Goal: Share content: Share content

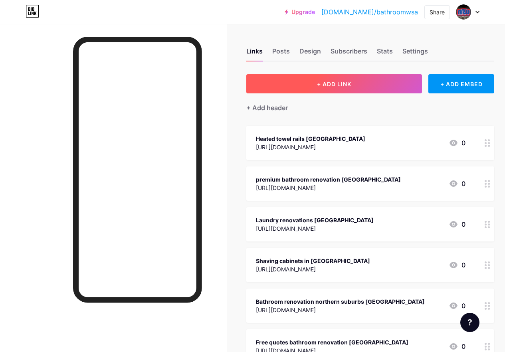
click at [322, 86] on span "+ ADD LINK" at bounding box center [334, 84] width 34 height 7
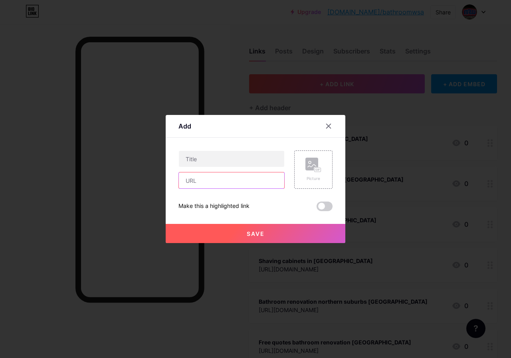
click at [206, 183] on input "text" at bounding box center [231, 180] width 105 height 16
paste input "[URL][DOMAIN_NAME]"
type input "[URL][DOMAIN_NAME]"
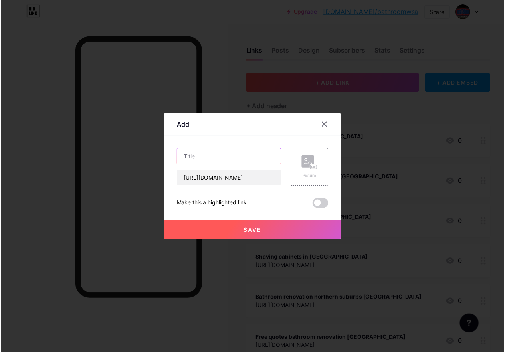
scroll to position [0, 0]
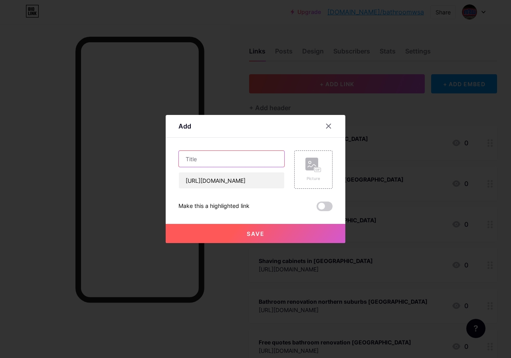
click at [208, 161] on input "text" at bounding box center [231, 159] width 105 height 16
paste input "Bathroom mirrors [GEOGRAPHIC_DATA]"
type input "Bathroom mirrors [GEOGRAPHIC_DATA]"
click at [277, 241] on button "Save" at bounding box center [256, 233] width 180 height 19
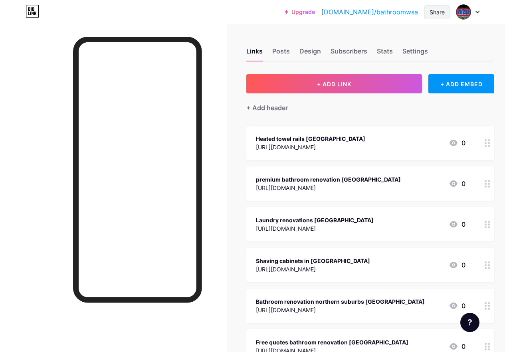
click at [441, 18] on div "Share" at bounding box center [437, 12] width 26 height 14
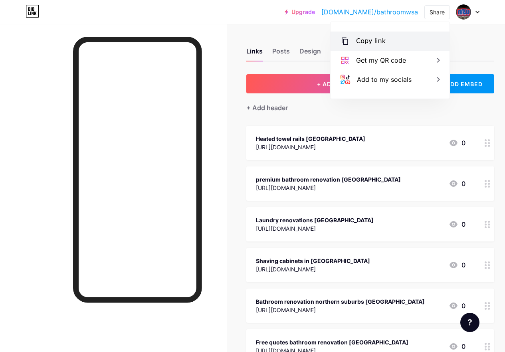
click at [378, 46] on div "Copy link" at bounding box center [390, 41] width 119 height 19
